Goal: Transaction & Acquisition: Book appointment/travel/reservation

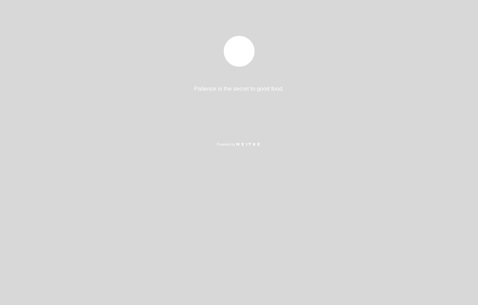
select select "es"
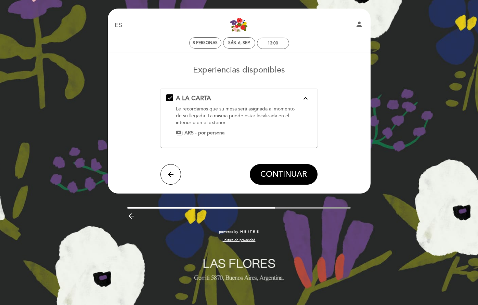
click at [269, 117] on div "Le recordamos que su mesa será asignada al momento de su llegada. La misma pued…" at bounding box center [239, 116] width 126 height 21
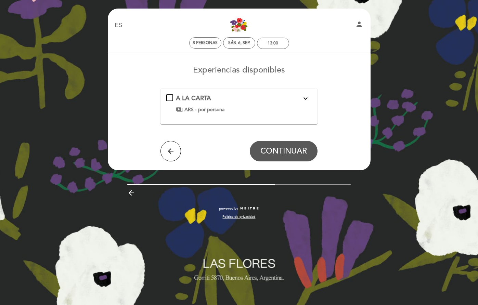
click at [263, 107] on div "payments ARS - por persona" at bounding box center [239, 109] width 126 height 7
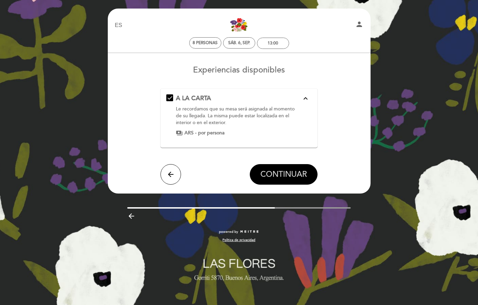
click at [272, 174] on span "CONTINUAR" at bounding box center [283, 175] width 47 height 10
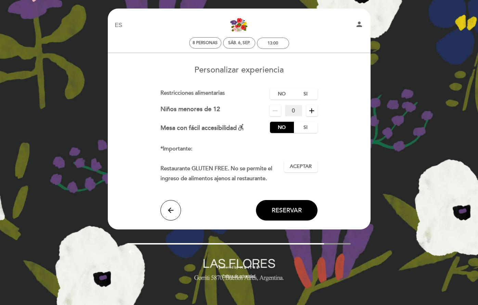
click at [315, 107] on icon "add" at bounding box center [311, 111] width 8 height 8
click at [308, 95] on label "Si" at bounding box center [305, 93] width 24 height 11
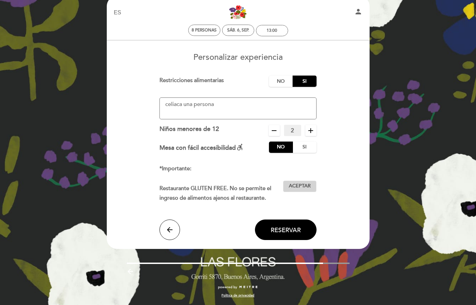
scroll to position [20, 0]
type textarea "celiaca una persona"
click at [300, 183] on span "Aceptar" at bounding box center [300, 186] width 22 height 7
click at [287, 231] on span "Reservar" at bounding box center [286, 230] width 30 height 8
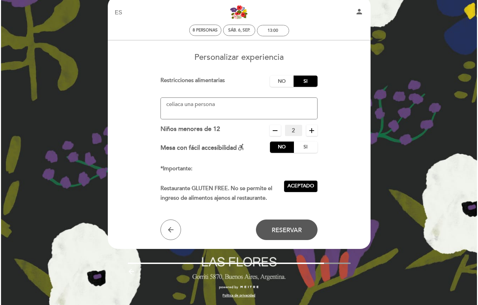
scroll to position [0, 0]
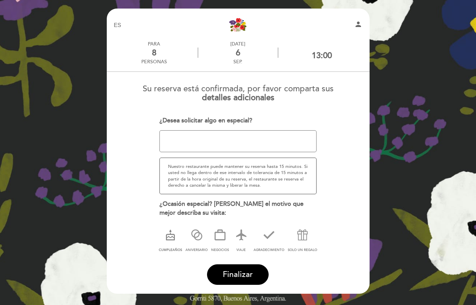
click at [169, 236] on icon at bounding box center [170, 235] width 18 height 18
click at [220, 273] on button "Finalizar" at bounding box center [238, 274] width 62 height 21
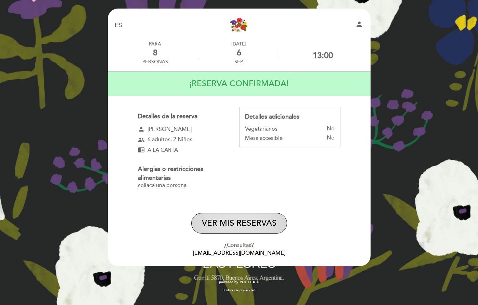
click at [250, 220] on button "VER MIS RESERVAS" at bounding box center [239, 223] width 96 height 21
select select "es"
